Goal: Find specific page/section

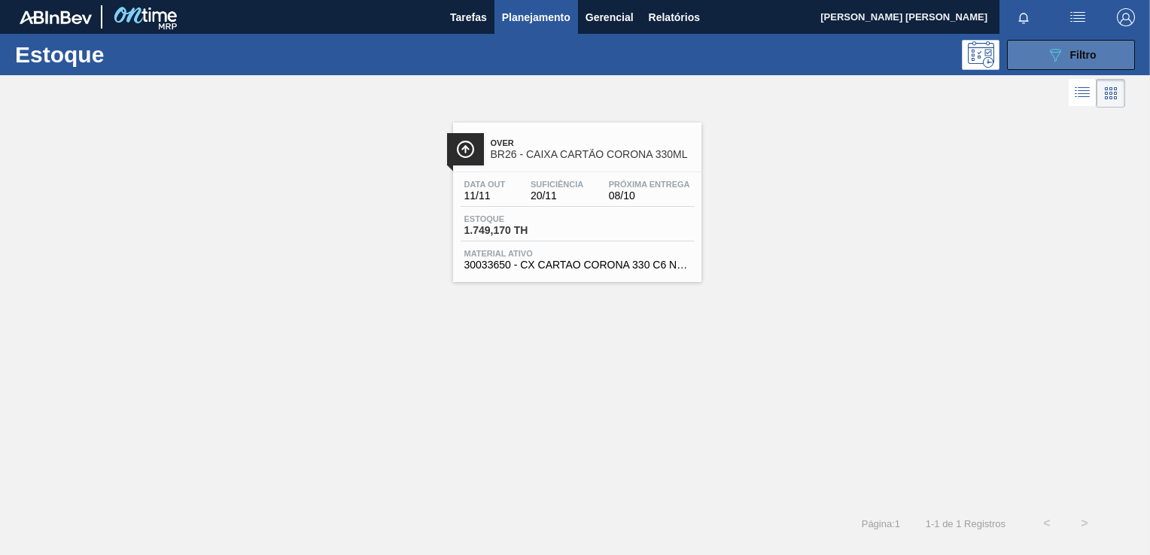
click at [1043, 65] on button "089F7B8B-B2A5-4AFE-B5C0-19BA573D28AC Filtro" at bounding box center [1071, 55] width 128 height 30
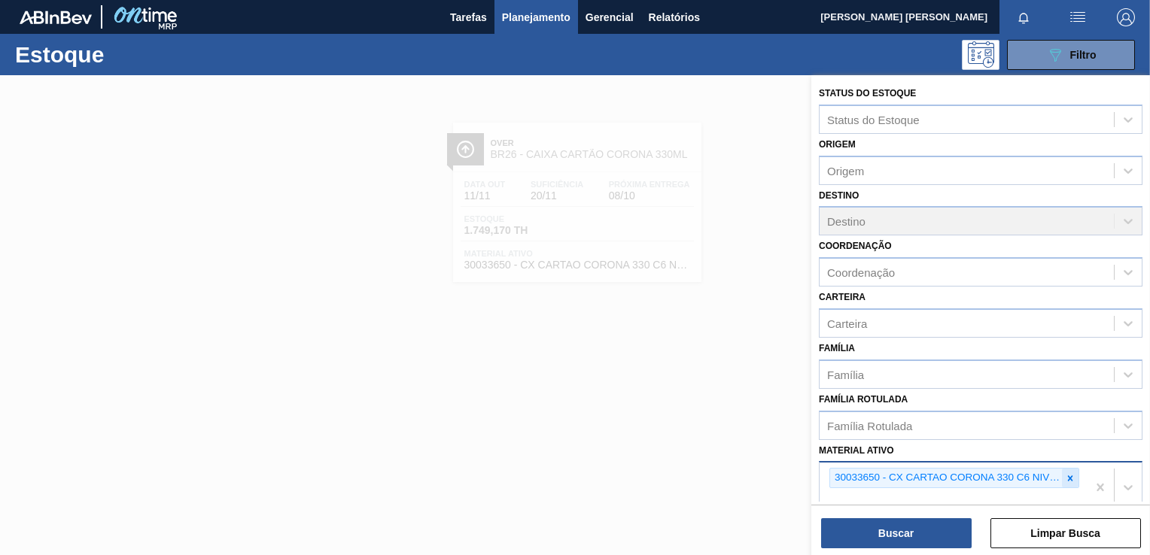
click at [1069, 476] on icon at bounding box center [1070, 478] width 5 height 5
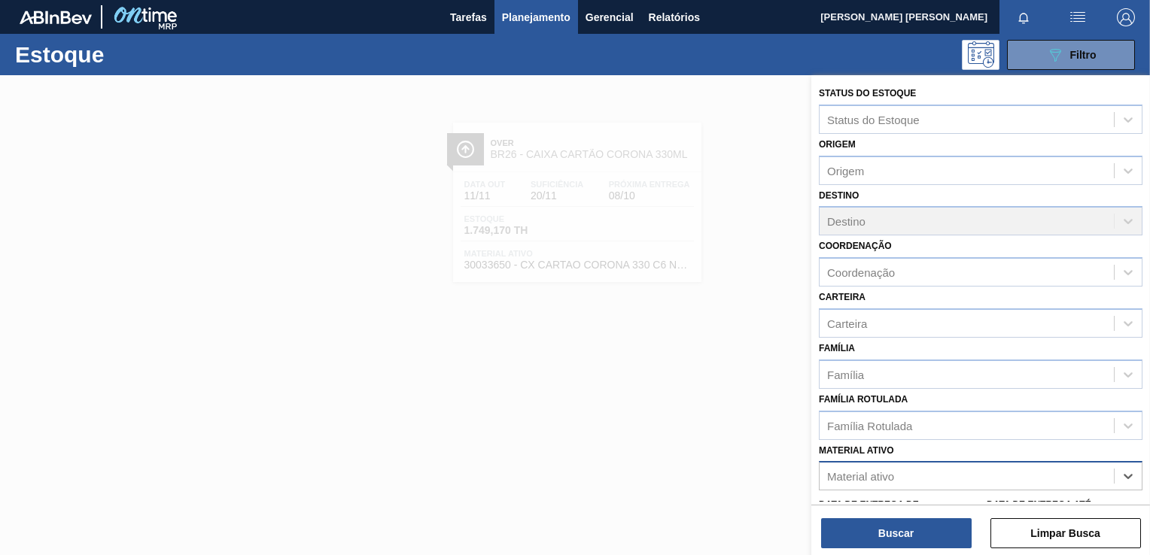
scroll to position [2, 0]
paste ativo "30009519"
type ativo "30009519"
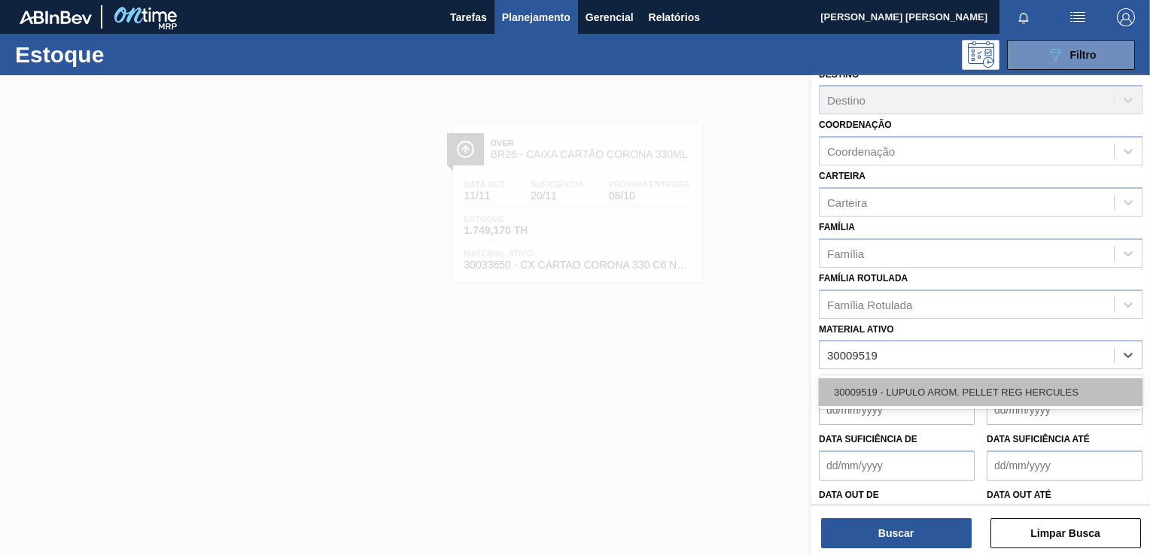
click at [969, 394] on div "30009519 - LUPULO AROM. PELLET REG HERCULES" at bounding box center [981, 393] width 324 height 28
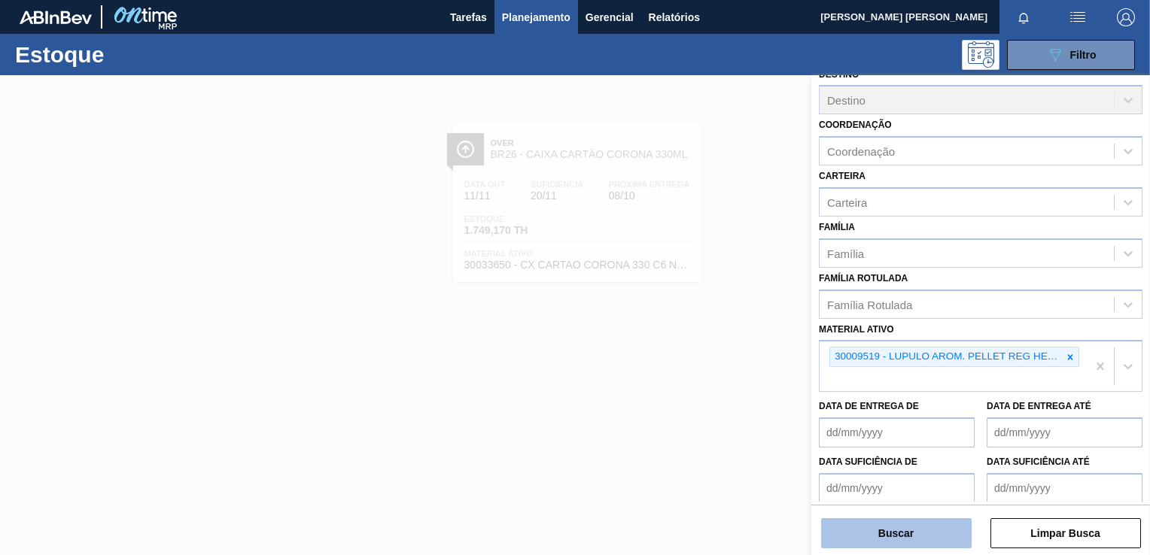
click at [921, 525] on button "Buscar" at bounding box center [896, 534] width 151 height 30
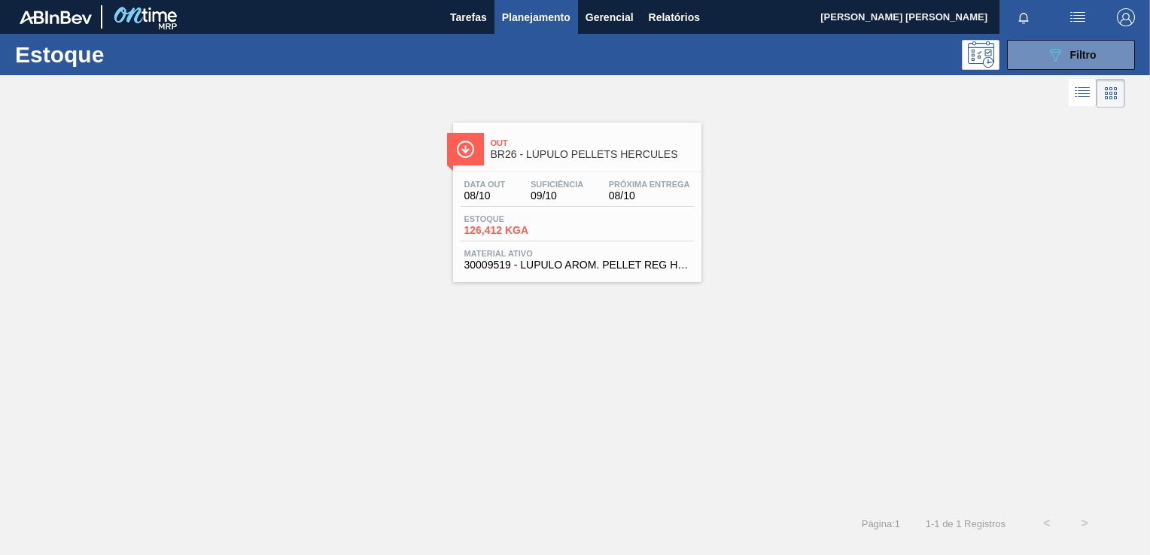
click at [586, 208] on div "Data out 08/10 Suficiência 09/10 Próxima Entrega 08/10 Estoque 126,412 KGA Mate…" at bounding box center [577, 223] width 248 height 102
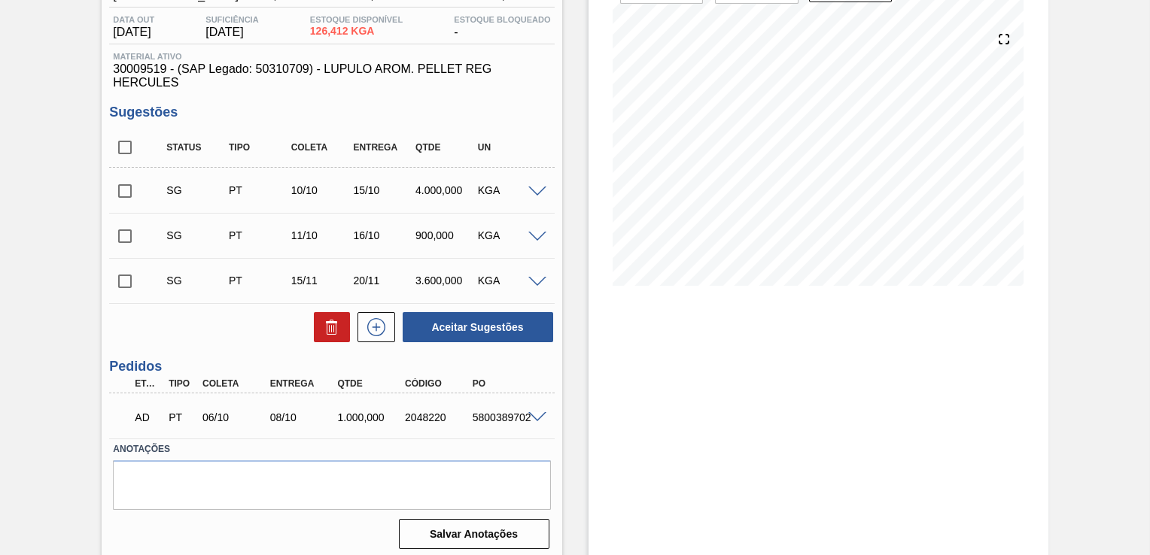
scroll to position [157, 0]
